Goal: Obtain resource: Obtain resource

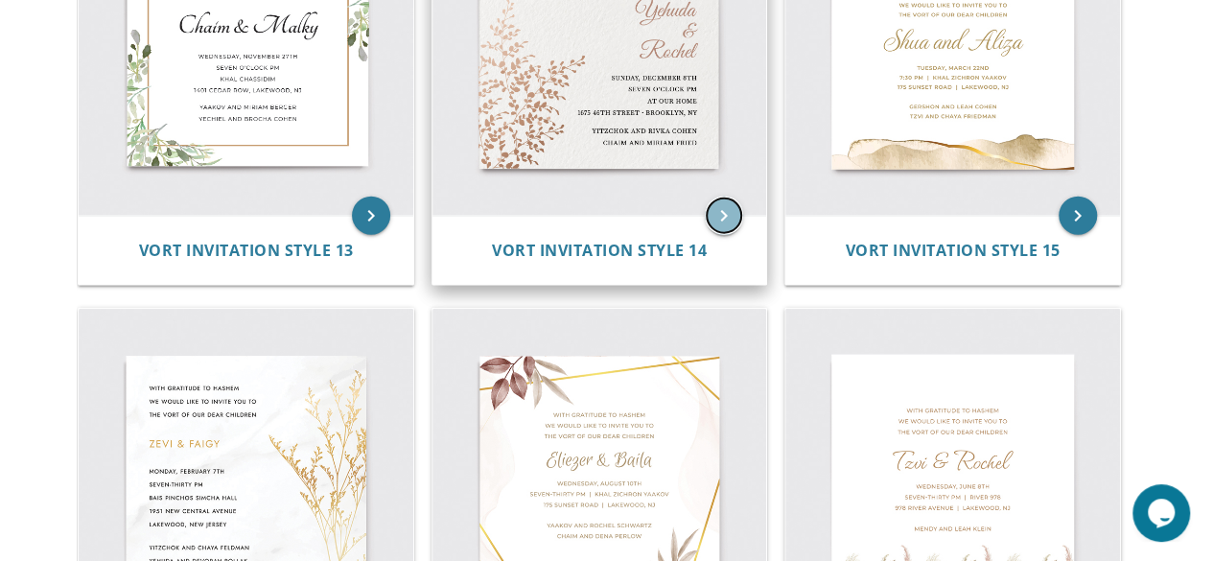
click at [724, 211] on icon "keyboard_arrow_right" at bounding box center [724, 216] width 38 height 38
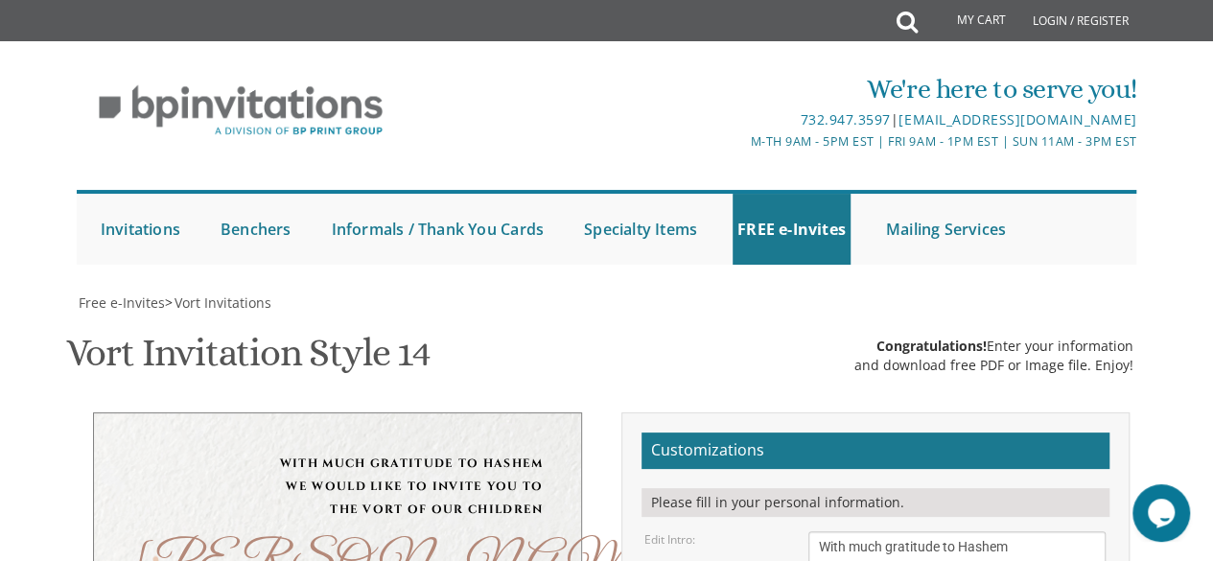
scroll to position [451, 0]
drag, startPoint x: 869, startPoint y: 239, endPoint x: 784, endPoint y: 230, distance: 84.8
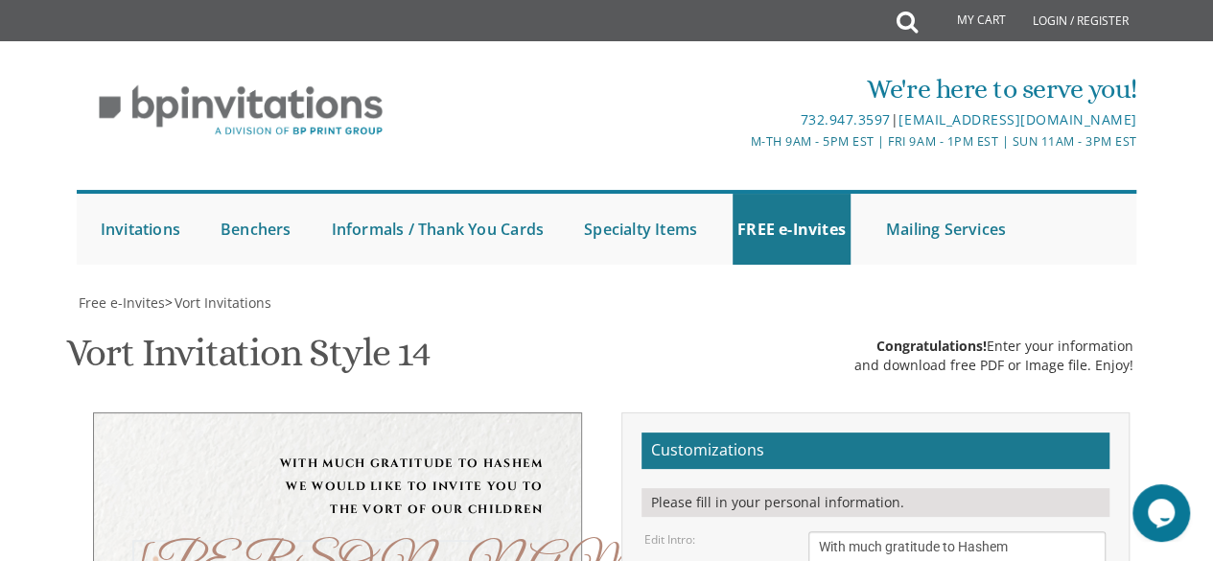
scroll to position [480, 0]
type textarea "Ahron & Devora"
drag, startPoint x: 924, startPoint y: 300, endPoint x: 783, endPoint y: 299, distance: 141.9
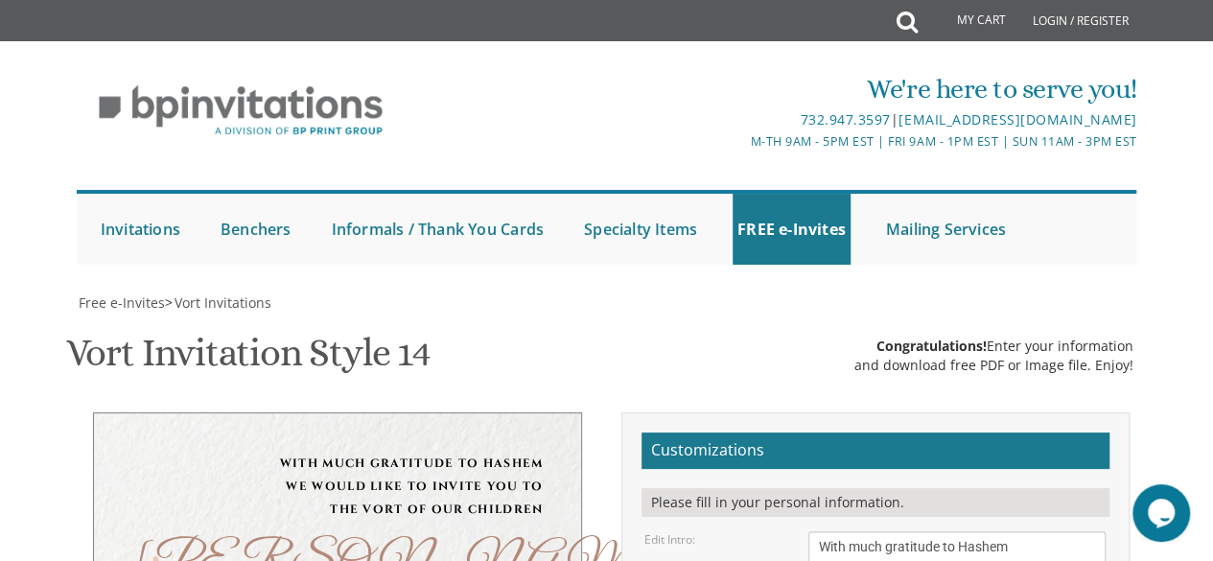
drag, startPoint x: 819, startPoint y: 358, endPoint x: 911, endPoint y: 359, distance: 92.1
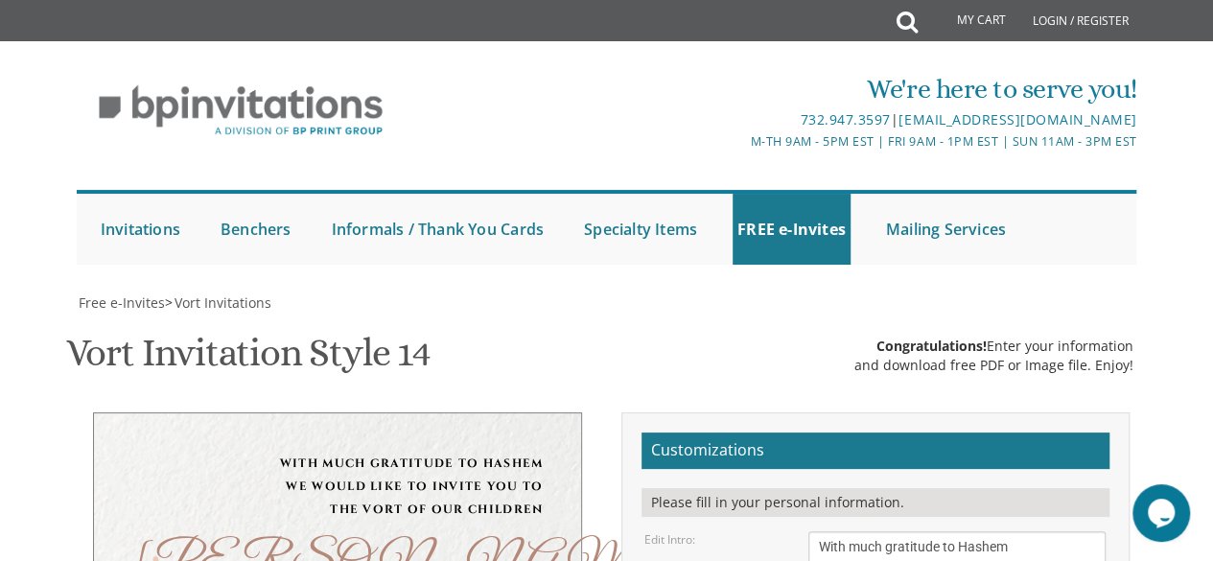
type textarea "Wednesday, September 17th Seven o’clock pm at our home 403 Yeshiva Lane Apt 1A …"
drag, startPoint x: 974, startPoint y: 413, endPoint x: 790, endPoint y: 407, distance: 184.3
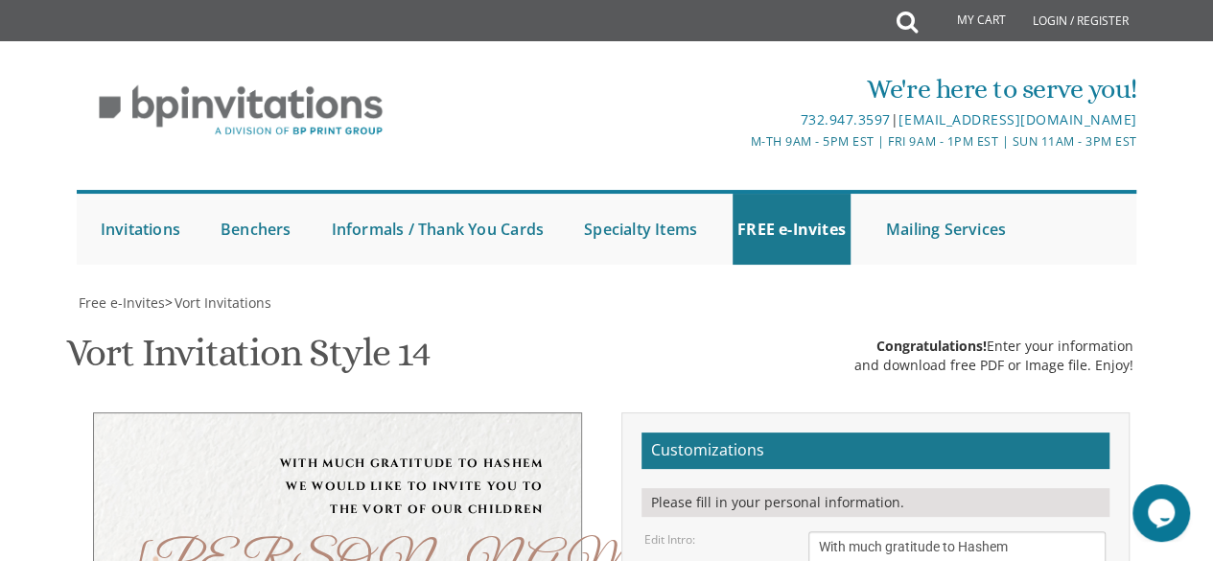
type textarea "[PERSON_NAME] and [PERSON_NAME] [PERSON_NAME] and [PERSON_NAME]"
drag, startPoint x: 899, startPoint y: 268, endPoint x: 809, endPoint y: 266, distance: 89.2
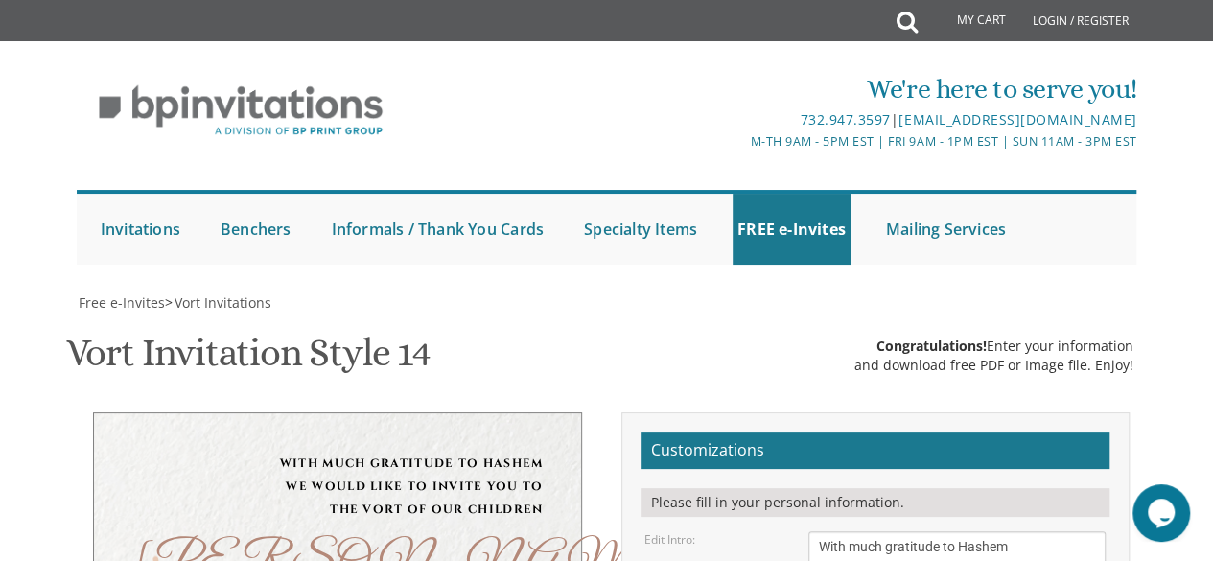
drag, startPoint x: 1070, startPoint y: 298, endPoint x: 968, endPoint y: 297, distance: 102.6
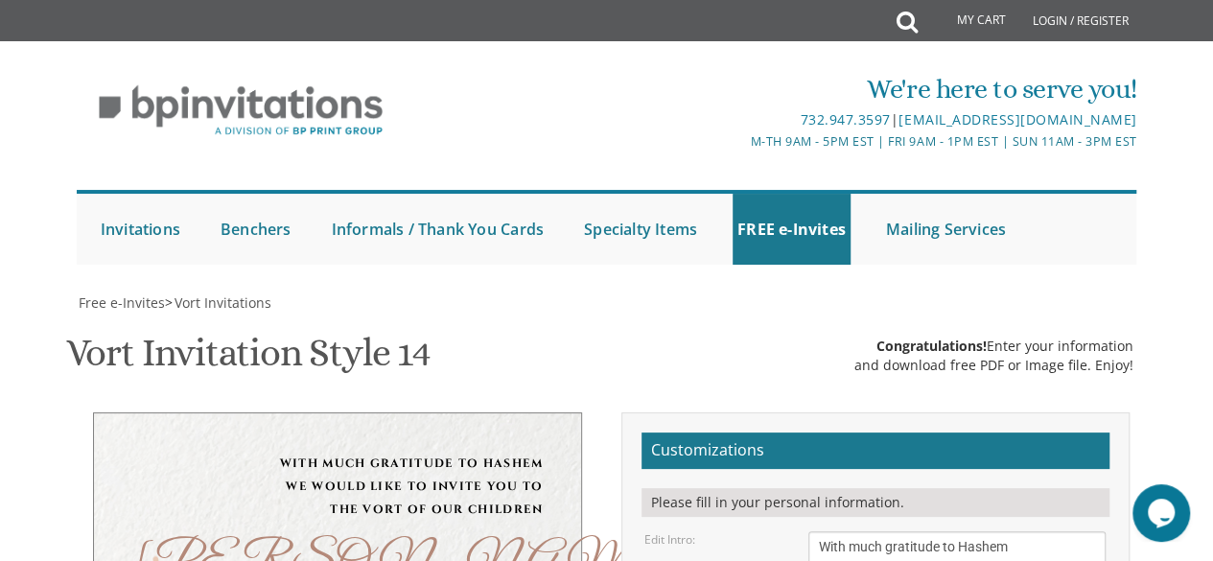
drag, startPoint x: 1064, startPoint y: 302, endPoint x: 965, endPoint y: 302, distance: 99.7
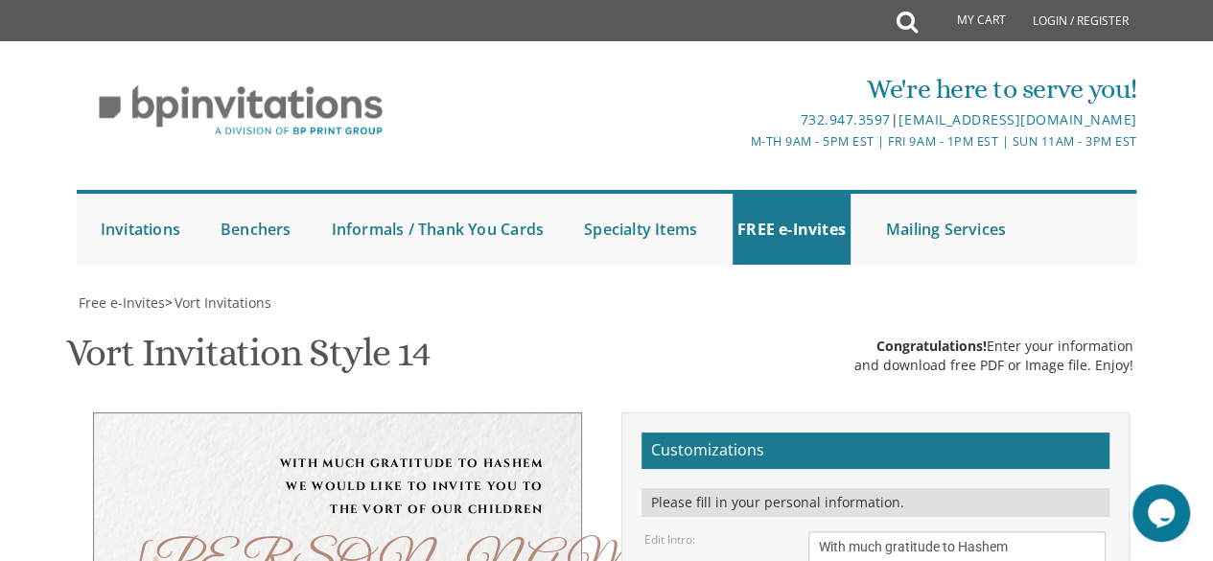
drag, startPoint x: 897, startPoint y: 431, endPoint x: 852, endPoint y: 431, distance: 45.1
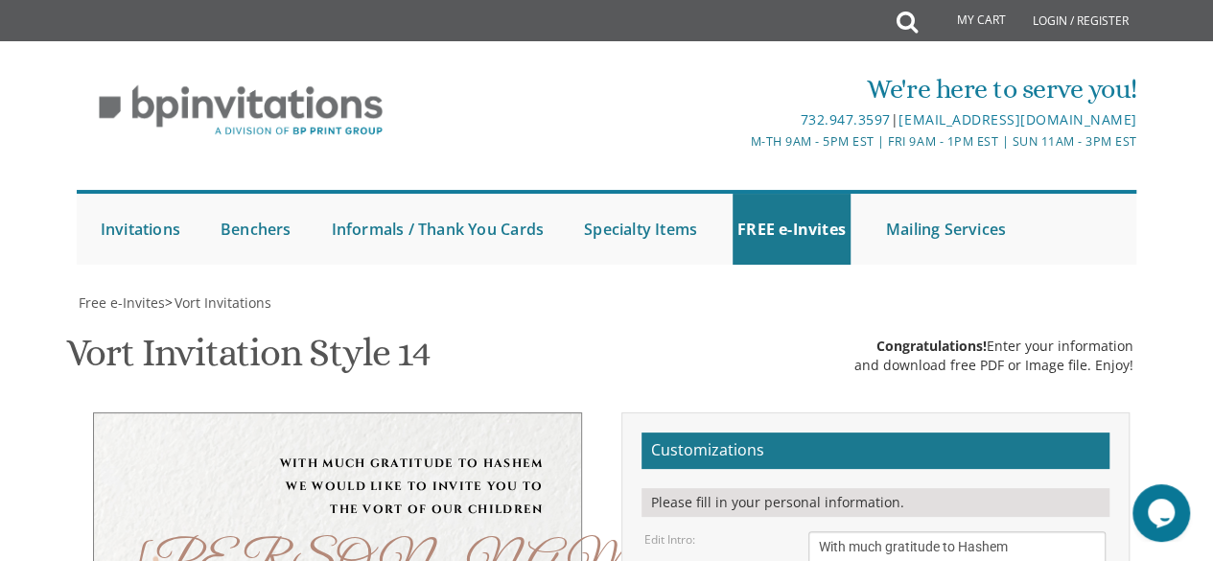
type textarea "Wednesday, September 17th 7:00-9:00 pm 403 Yeshiva Lane apt 1A Baltimore MD"
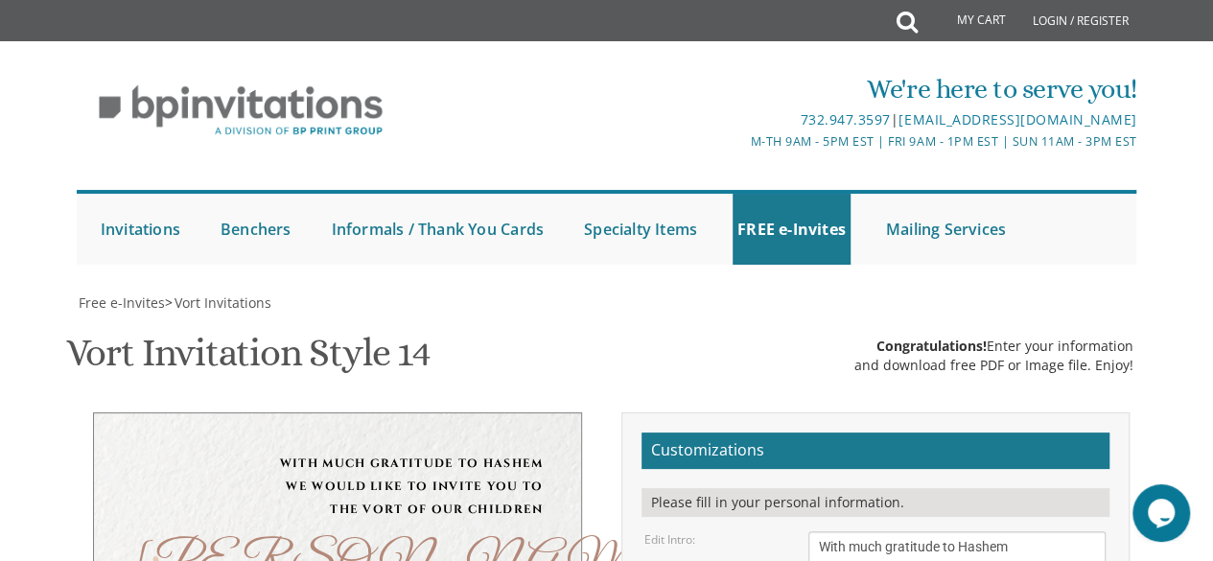
select select "50px"
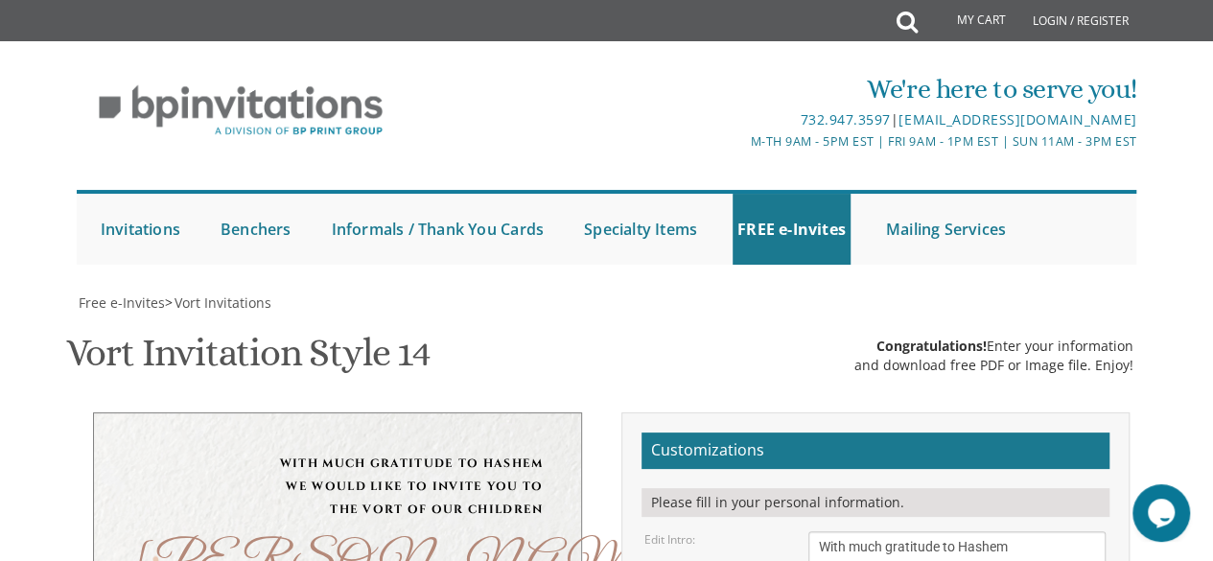
type input "[EMAIL_ADDRESS][DOMAIN_NAME]"
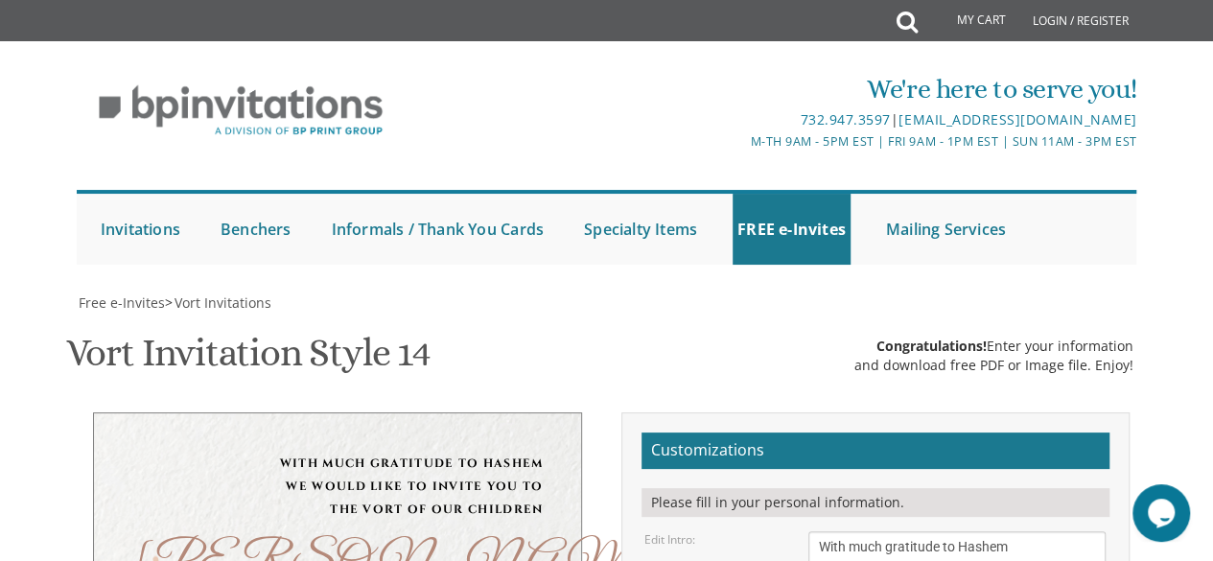
drag, startPoint x: 873, startPoint y: 433, endPoint x: 848, endPoint y: 436, distance: 25.1
type textarea "Wednesday, September 17th 6:30-8:30 pm 403 Yeshiva Lane apt 1A Baltimore MD"
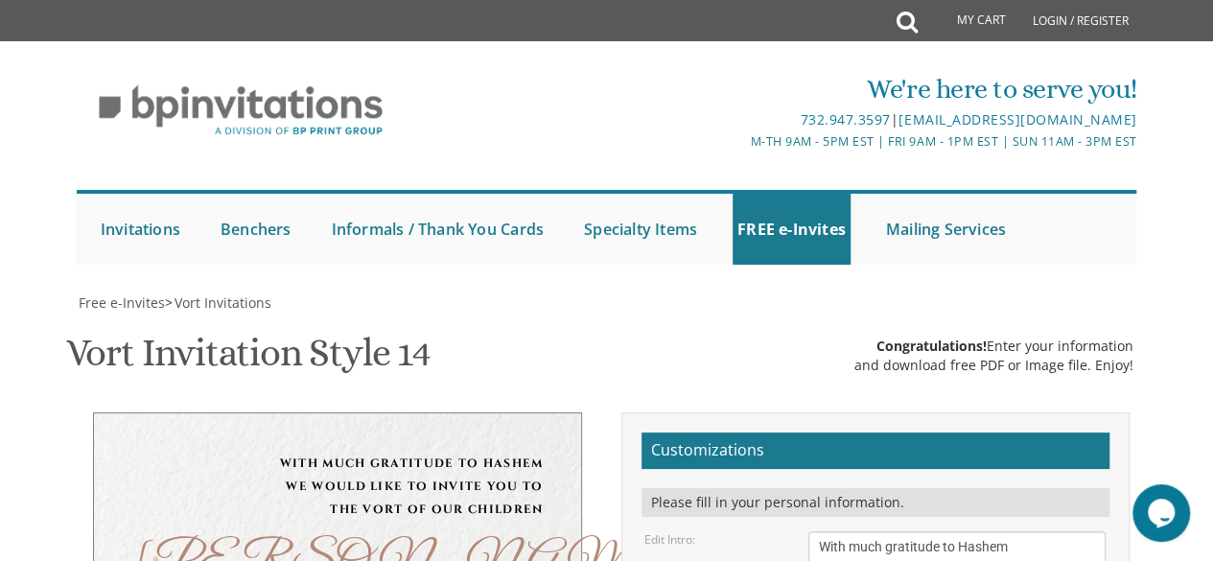
scroll to position [363, 0]
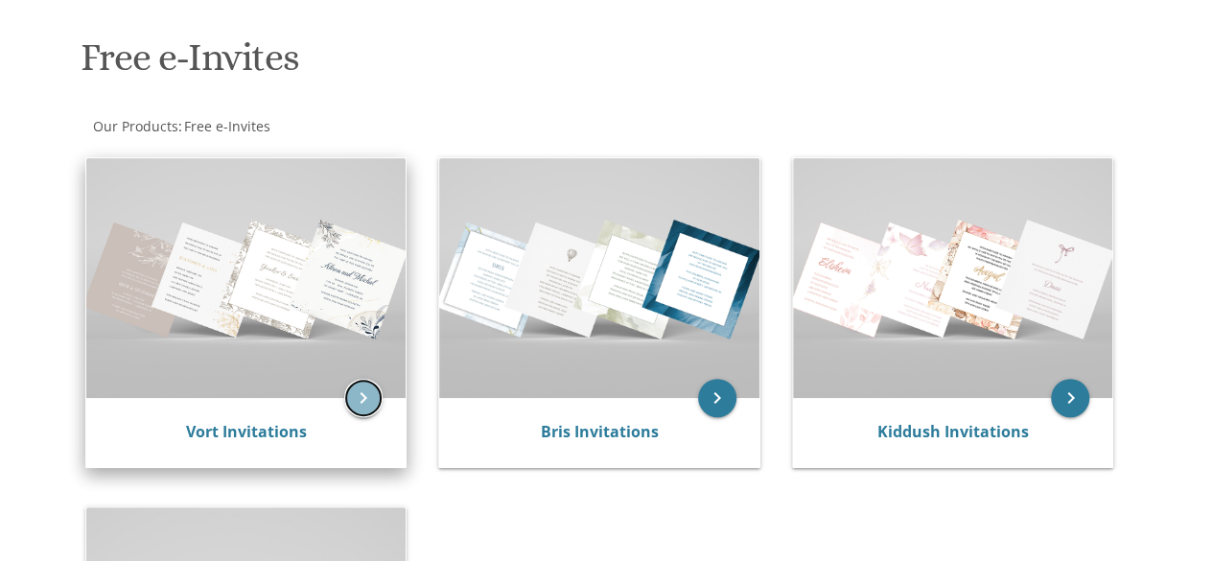
click at [372, 396] on icon "keyboard_arrow_right" at bounding box center [363, 398] width 38 height 38
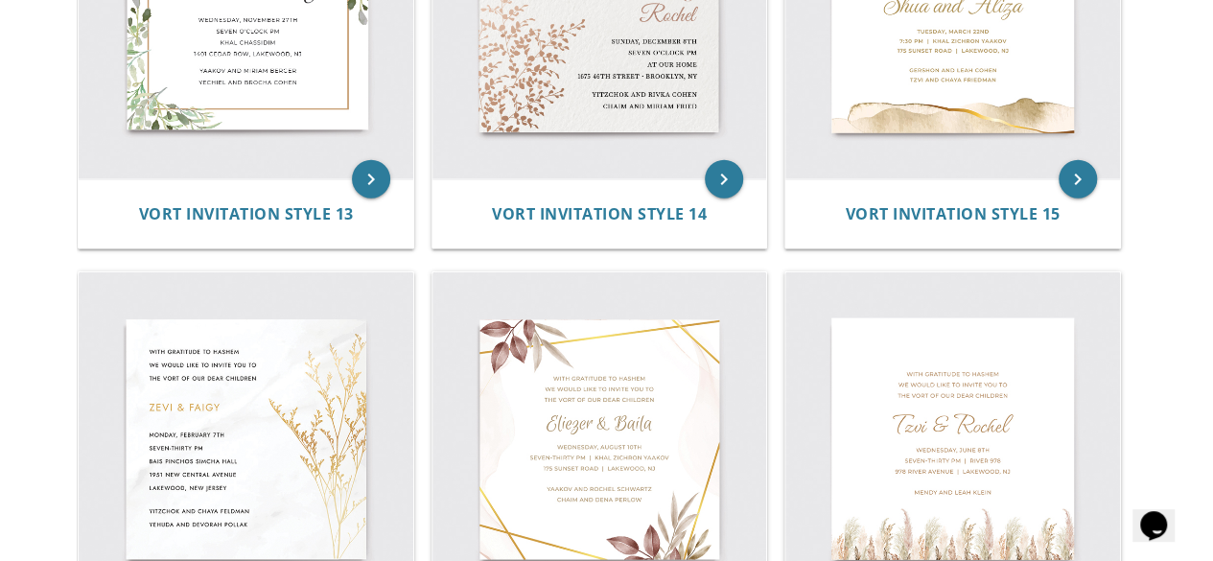
scroll to position [2488, 0]
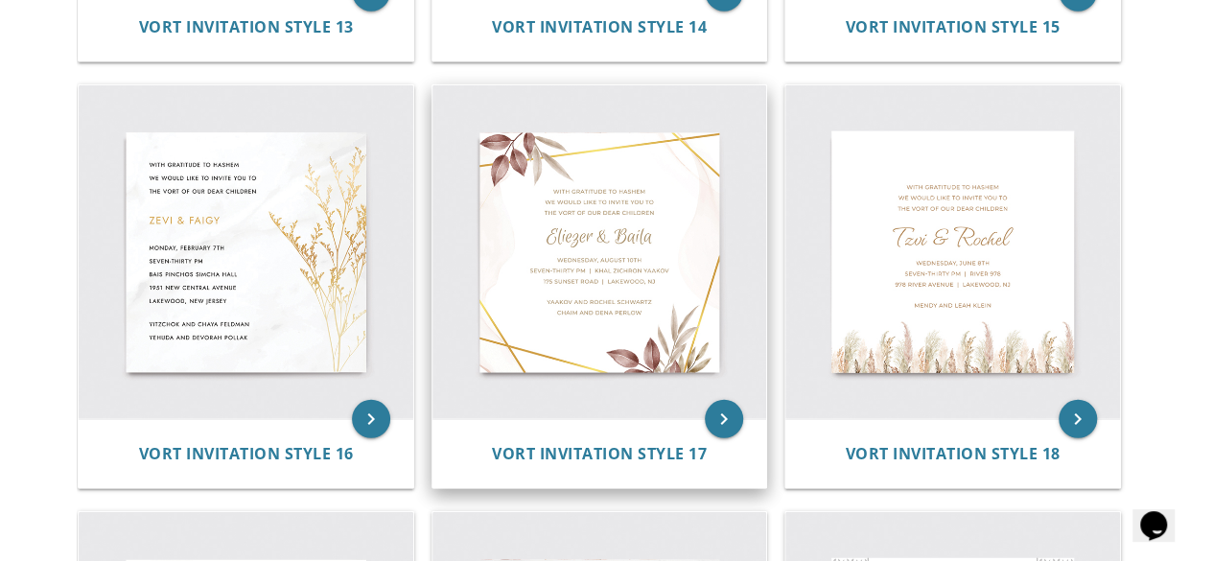
click at [599, 285] on img at bounding box center [600, 252] width 335 height 335
click at [738, 403] on img at bounding box center [600, 252] width 335 height 335
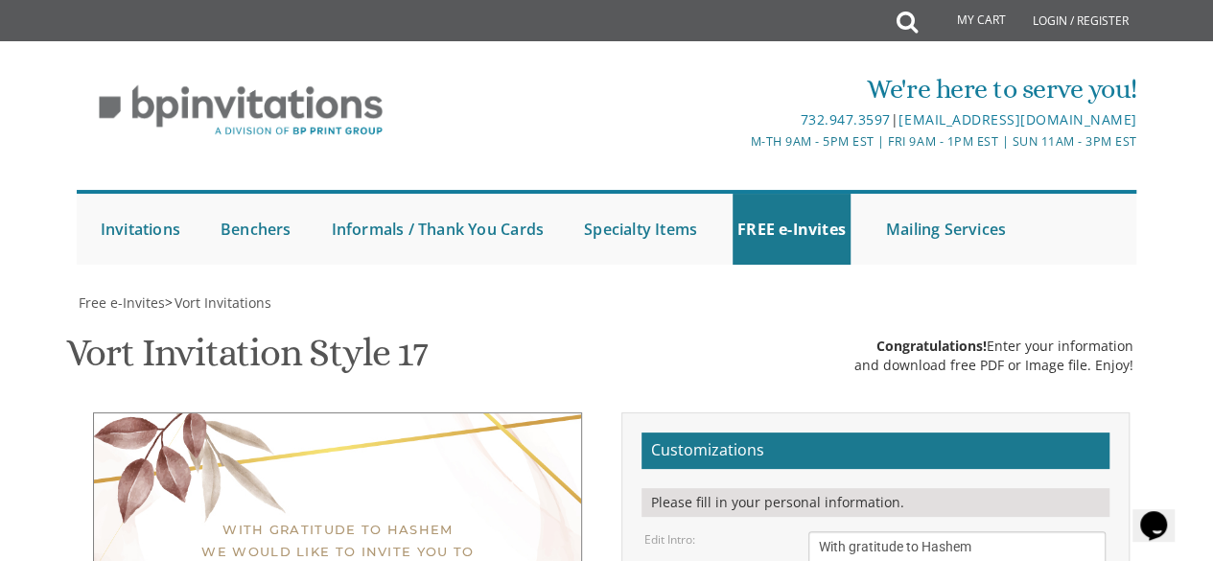
select select "50px"
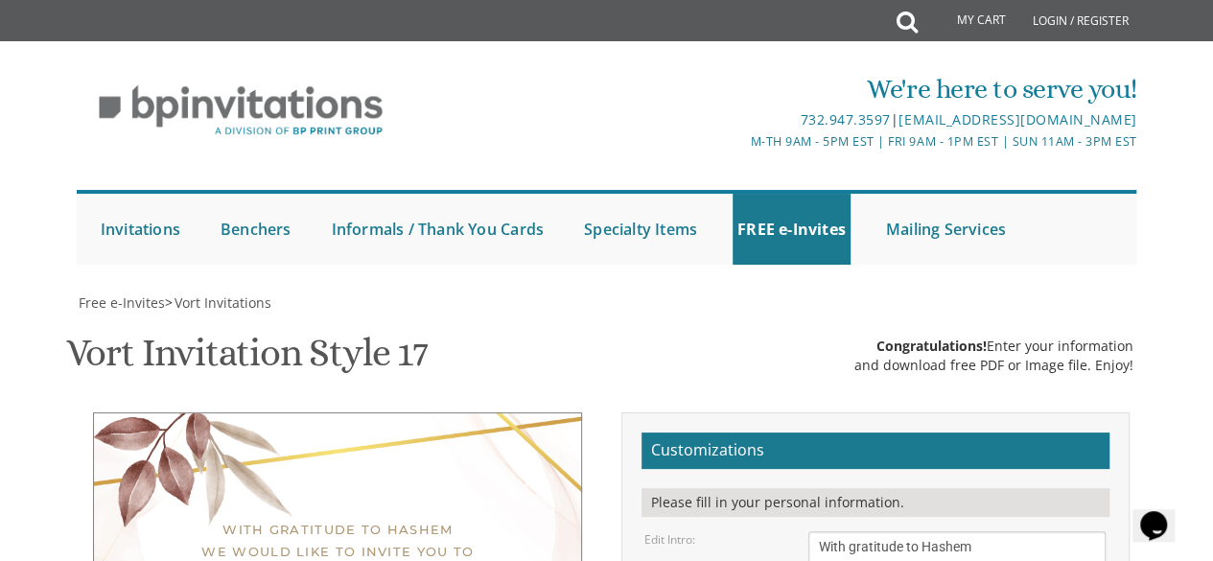
scroll to position [339, 0]
drag, startPoint x: 748, startPoint y: 347, endPoint x: 728, endPoint y: 351, distance: 20.5
type textarea "[PERSON_NAME] & [PERSON_NAME]"
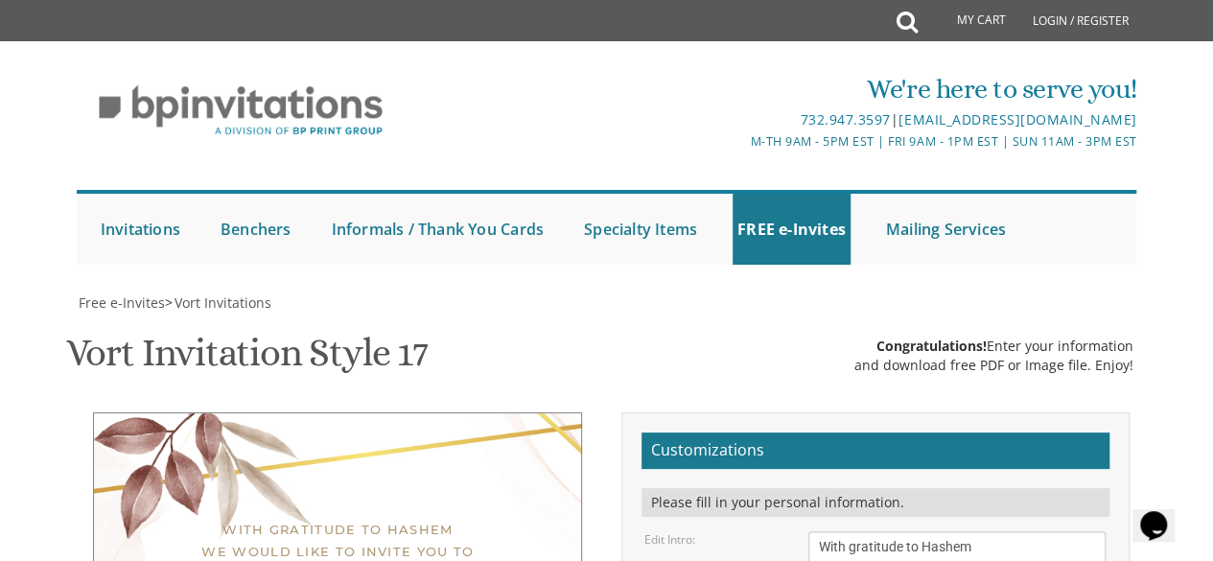
drag, startPoint x: 952, startPoint y: 402, endPoint x: 895, endPoint y: 402, distance: 57.5
drag, startPoint x: 932, startPoint y: 417, endPoint x: 1063, endPoint y: 414, distance: 130.5
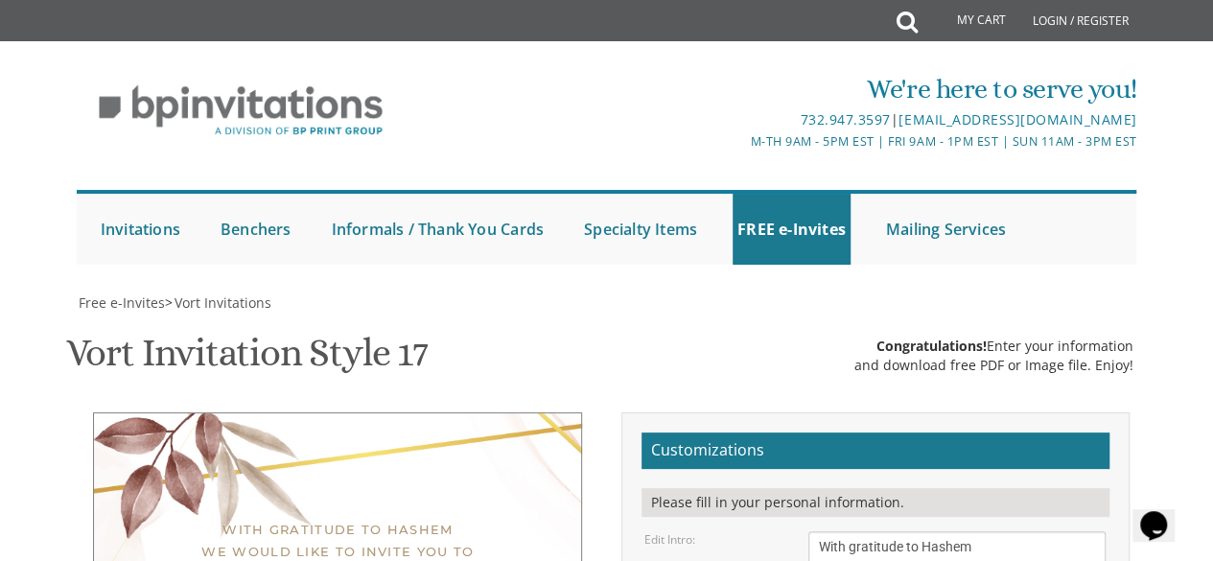
drag, startPoint x: 919, startPoint y: 440, endPoint x: 823, endPoint y: 437, distance: 95.9
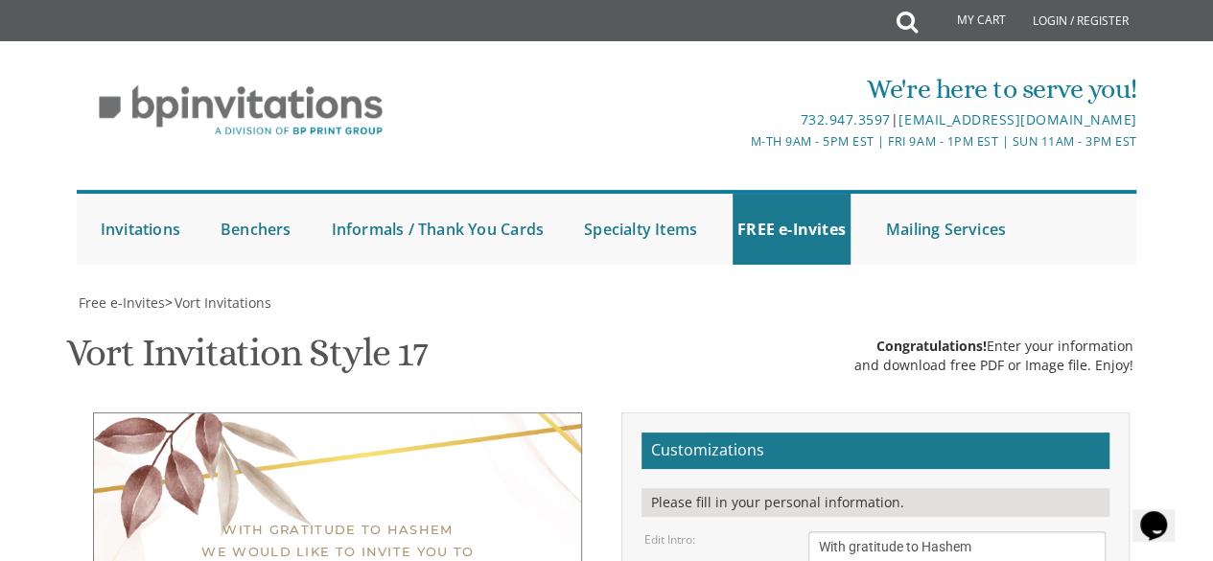
drag, startPoint x: 915, startPoint y: 421, endPoint x: 817, endPoint y: 425, distance: 97.9
type textarea "[DATE] 6:30- 8:30 | [STREET_ADDRESS]"
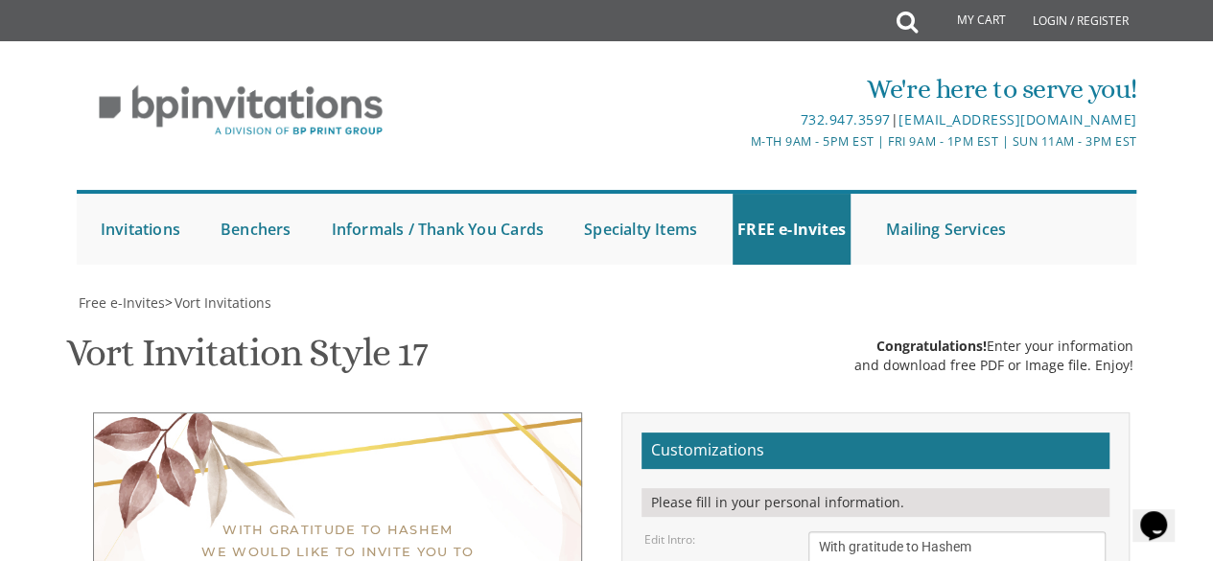
type textarea "[PERSON_NAME] and [PERSON_NAME] [PERSON_NAME] and [PERSON_NAME]"
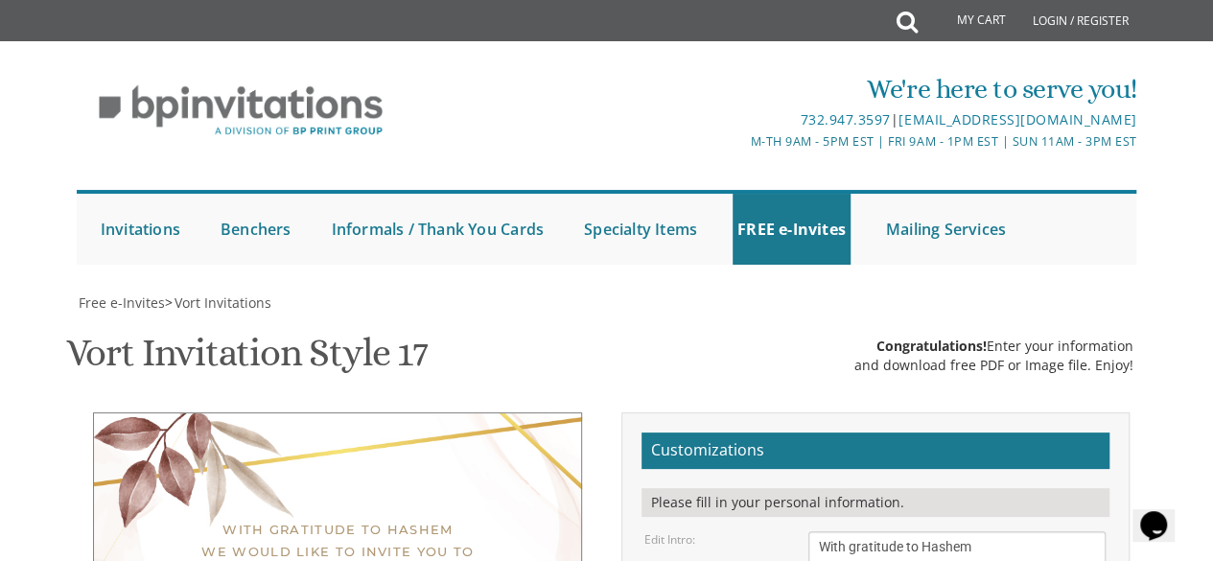
type input "[EMAIL_ADDRESS][DOMAIN_NAME]"
